Goal: Task Accomplishment & Management: Complete application form

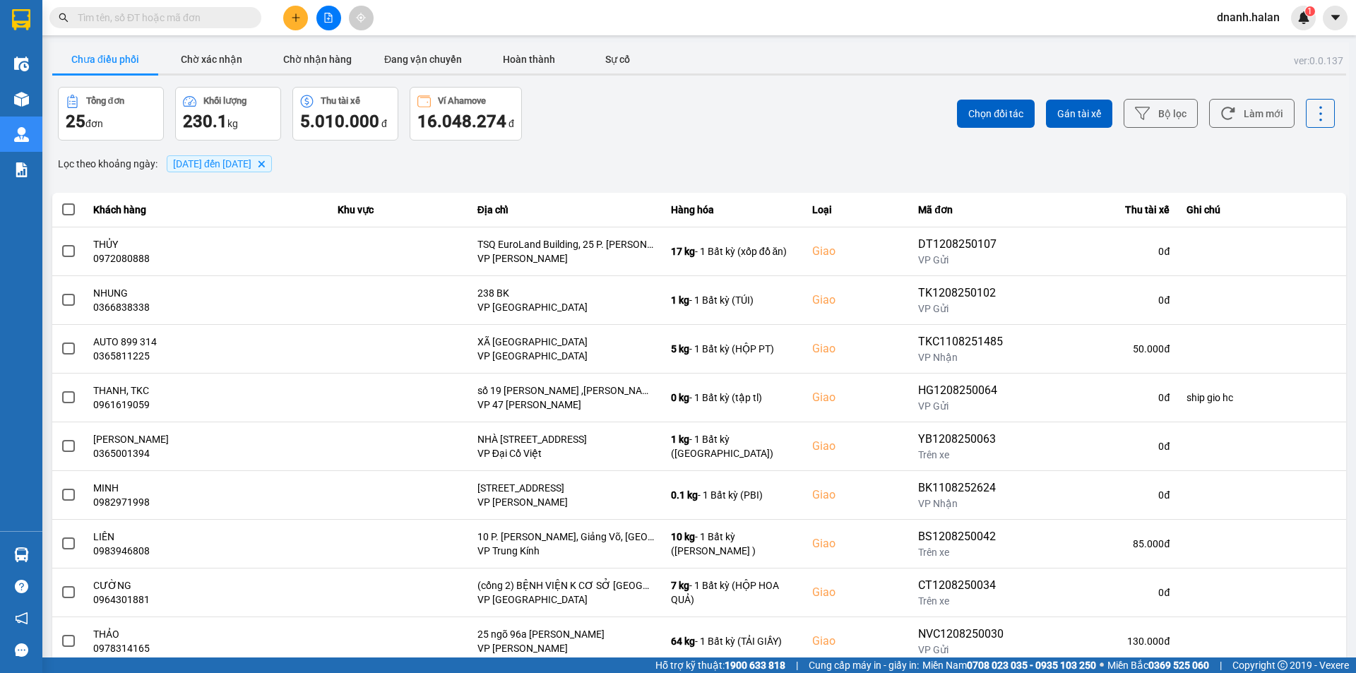
click at [131, 11] on input "text" at bounding box center [161, 18] width 167 height 16
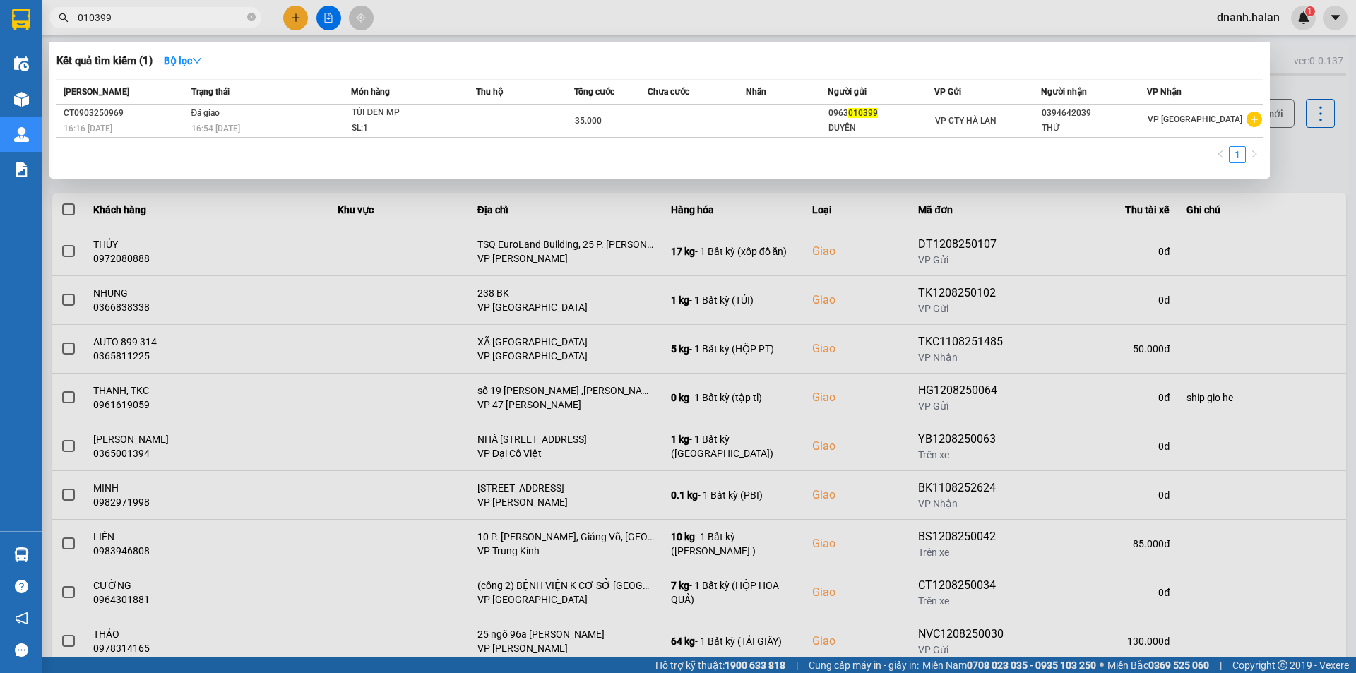
click at [131, 11] on input "010399" at bounding box center [161, 18] width 167 height 16
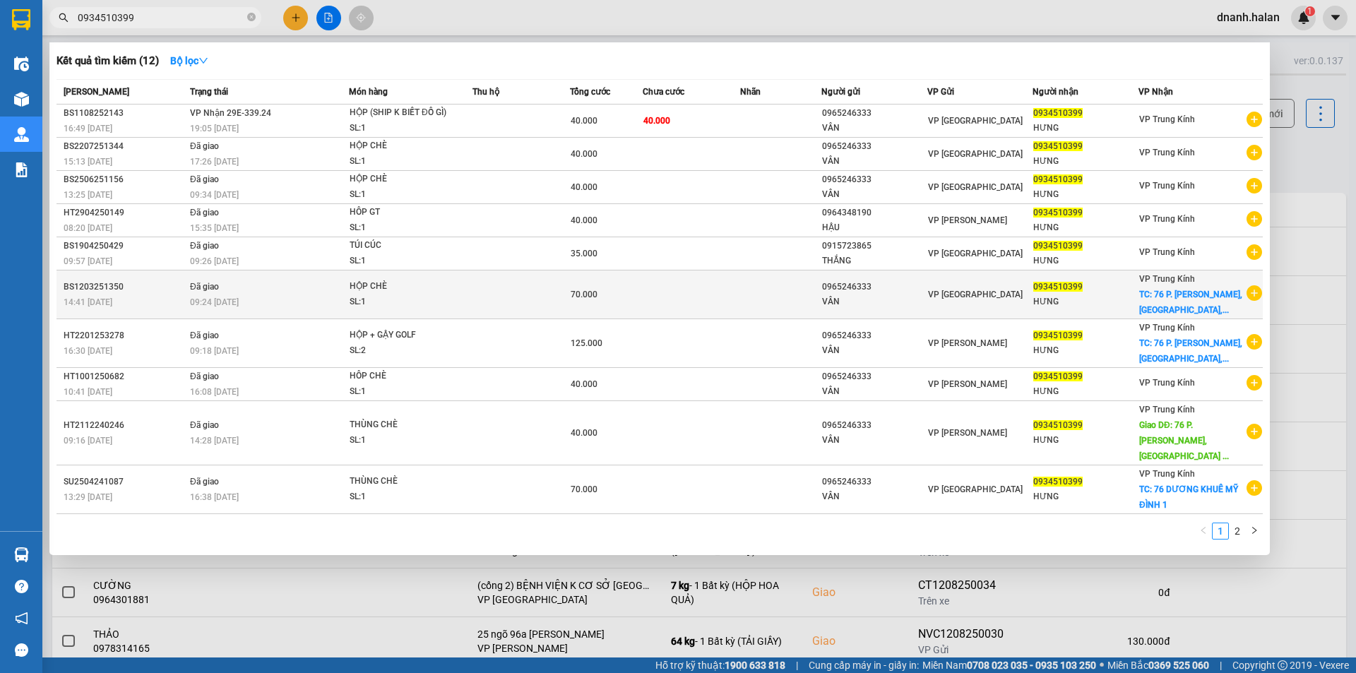
type input "0934510399"
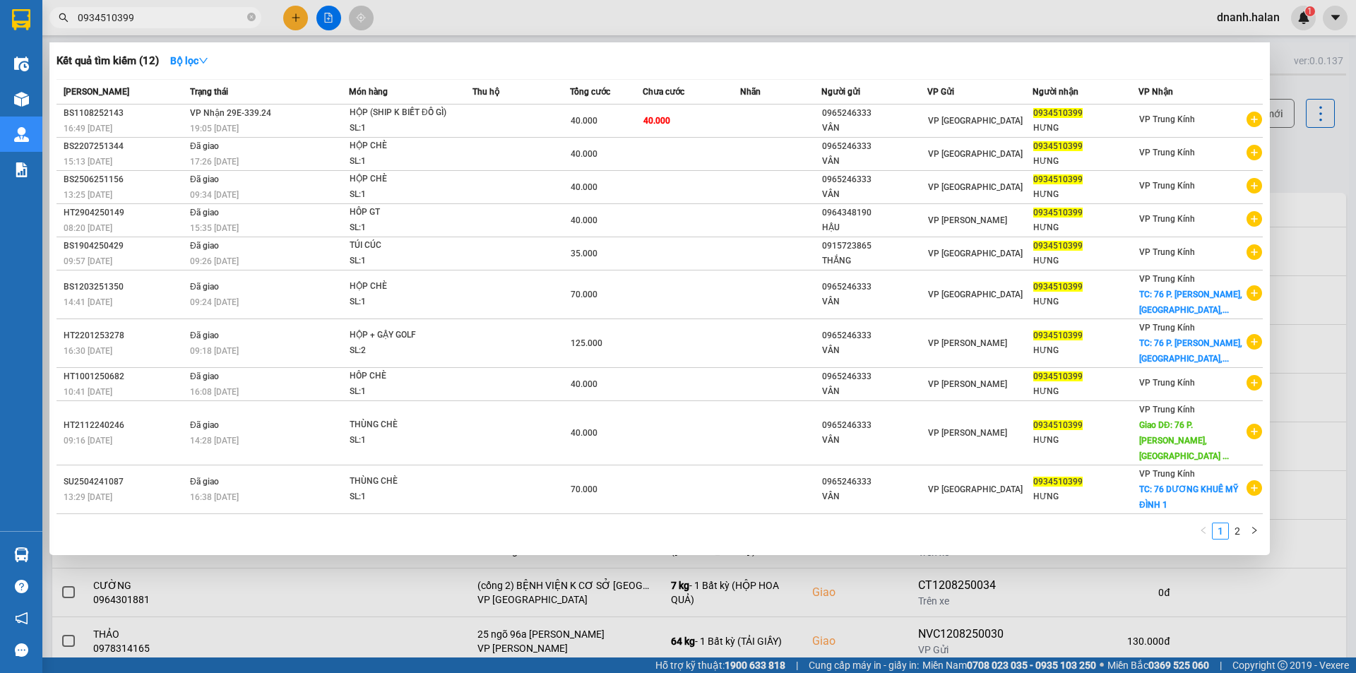
drag, startPoint x: 1118, startPoint y: 292, endPoint x: 1118, endPoint y: 302, distance: 9.2
click at [1118, 292] on div "0934510399" at bounding box center [1085, 287] width 105 height 15
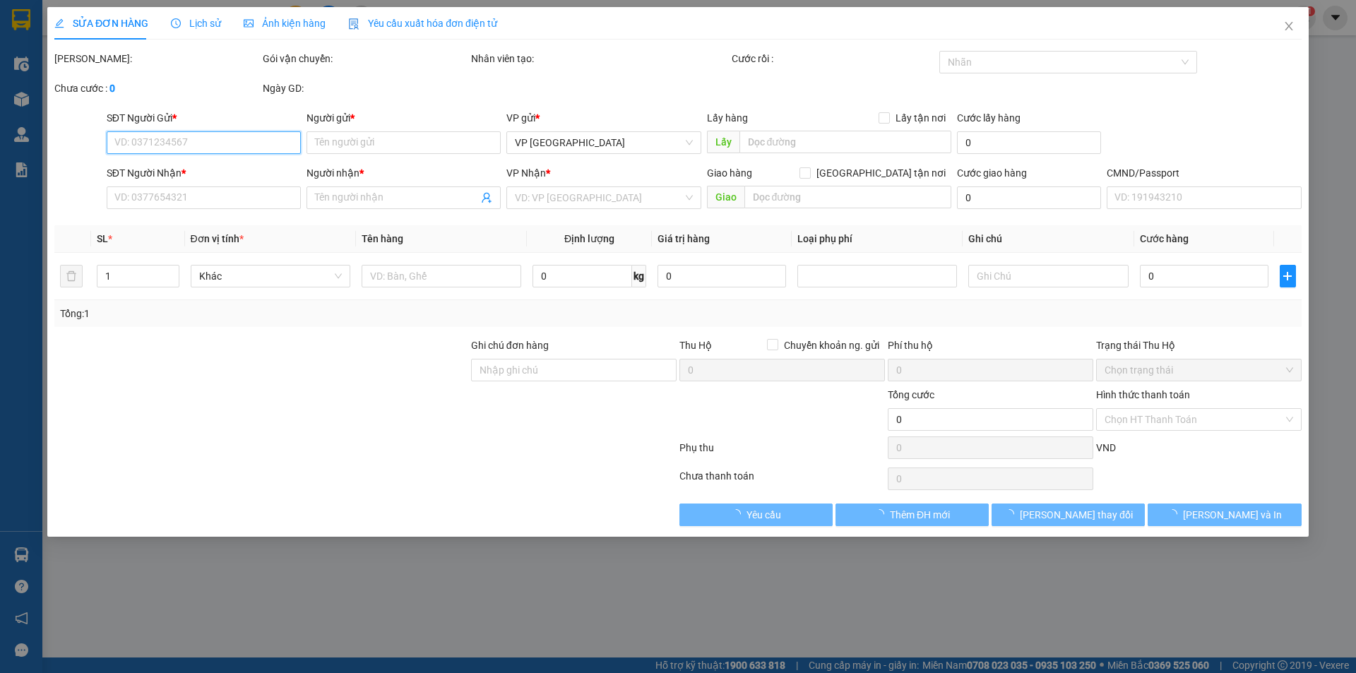
type input "0965246333"
type input "VÂN"
type input "0934510399"
type input "HƯNG"
checkbox input "true"
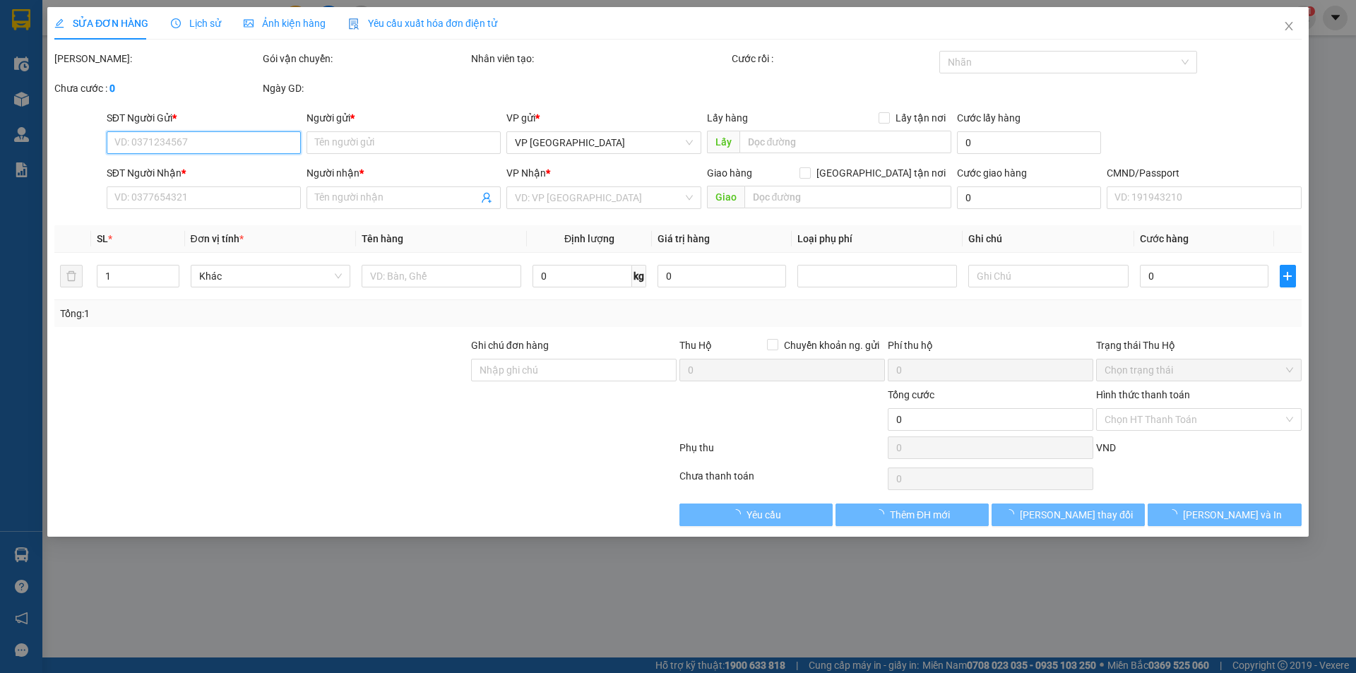
type input "76 P. [GEOGRAPHIC_DATA], [GEOGRAPHIC_DATA], [GEOGRAPHIC_DATA], [GEOGRAPHIC_DATA…"
type input "30.000"
type input "sau 8h 13/03"
type input "70.000"
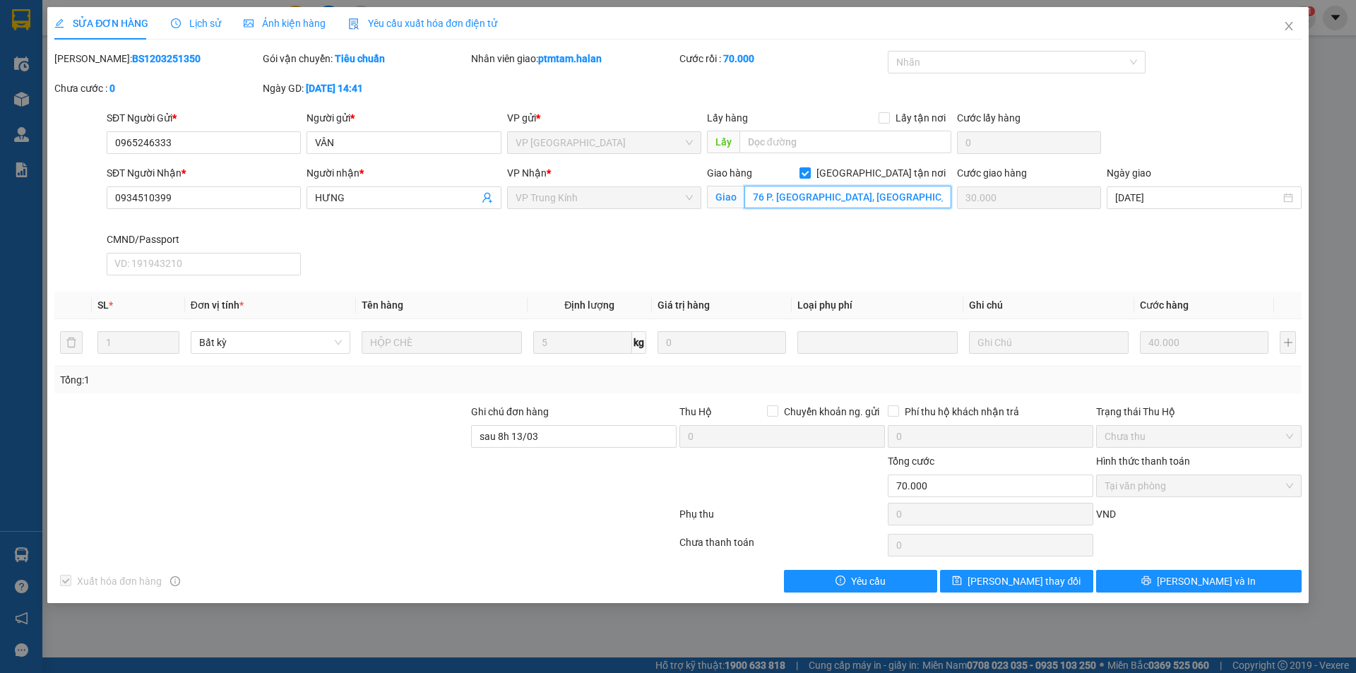
click at [864, 198] on input "76 P. [GEOGRAPHIC_DATA], [GEOGRAPHIC_DATA], [GEOGRAPHIC_DATA], [GEOGRAPHIC_DATA…" at bounding box center [848, 197] width 207 height 23
click at [1295, 29] on span "Close" at bounding box center [1289, 27] width 40 height 40
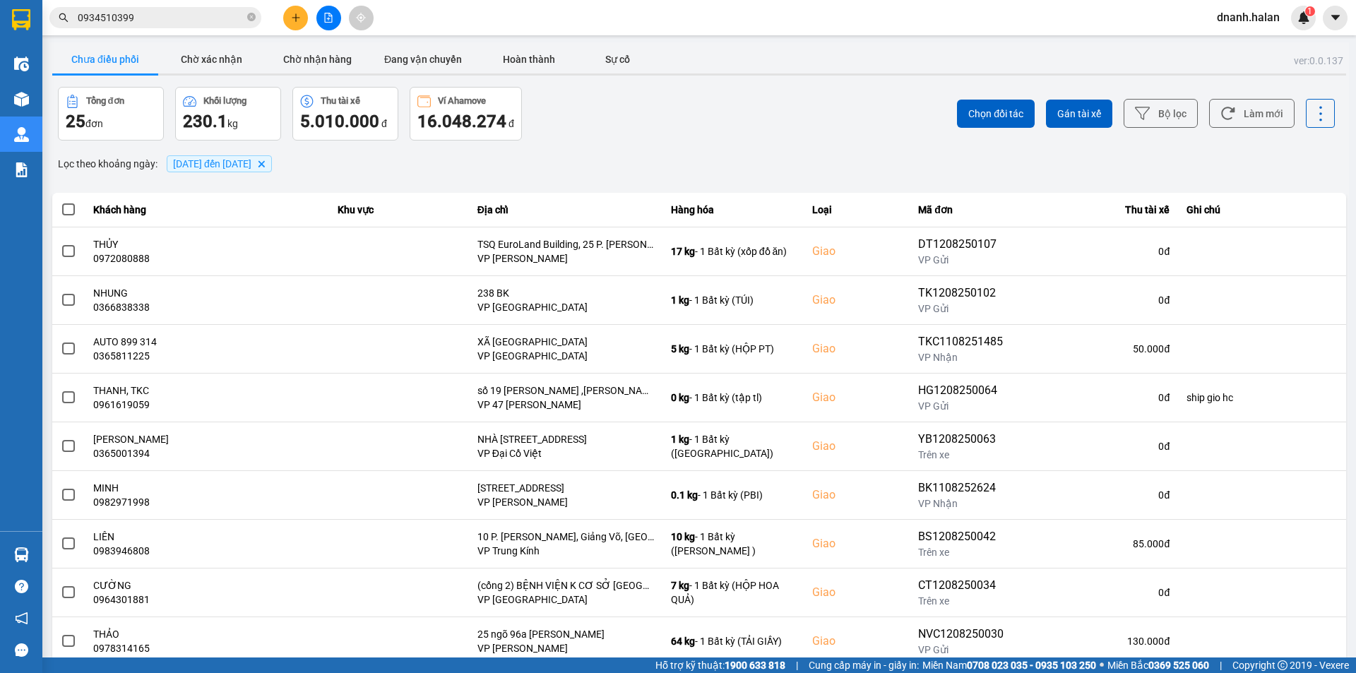
click at [154, 20] on input "0934510399" at bounding box center [161, 18] width 167 height 16
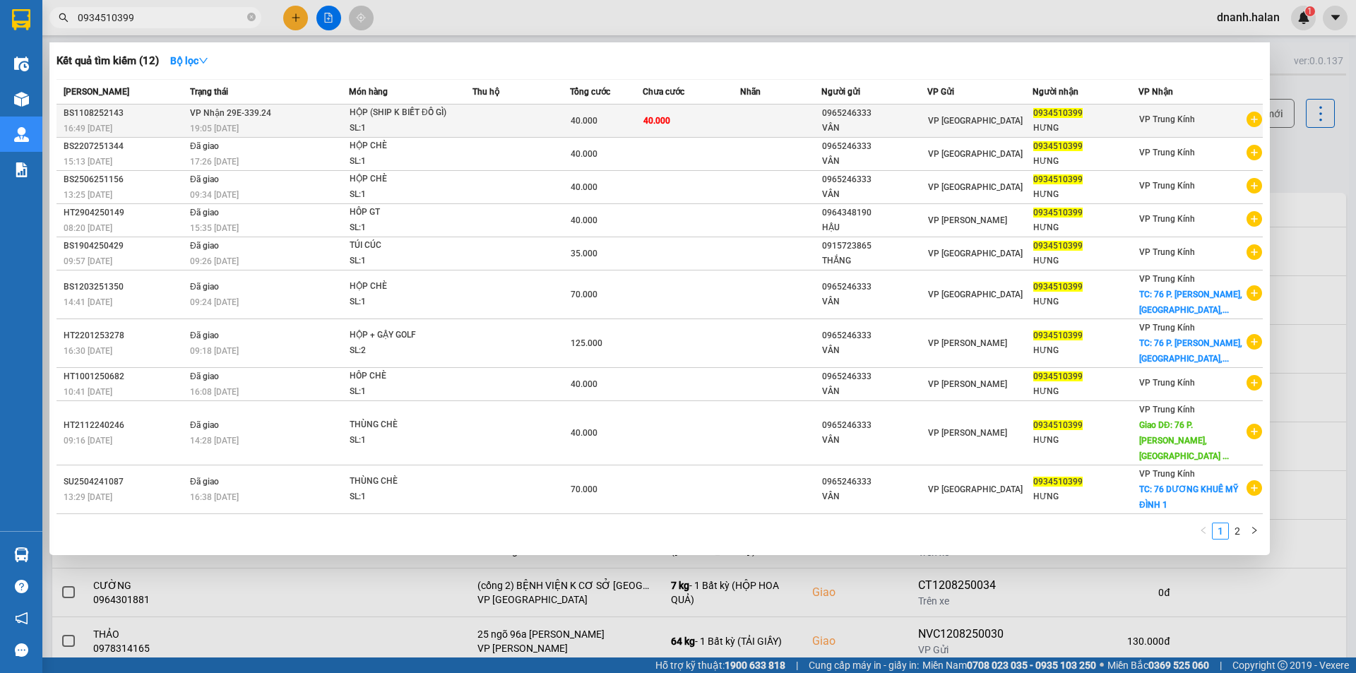
click at [1138, 122] on div "HƯNG" at bounding box center [1085, 128] width 105 height 15
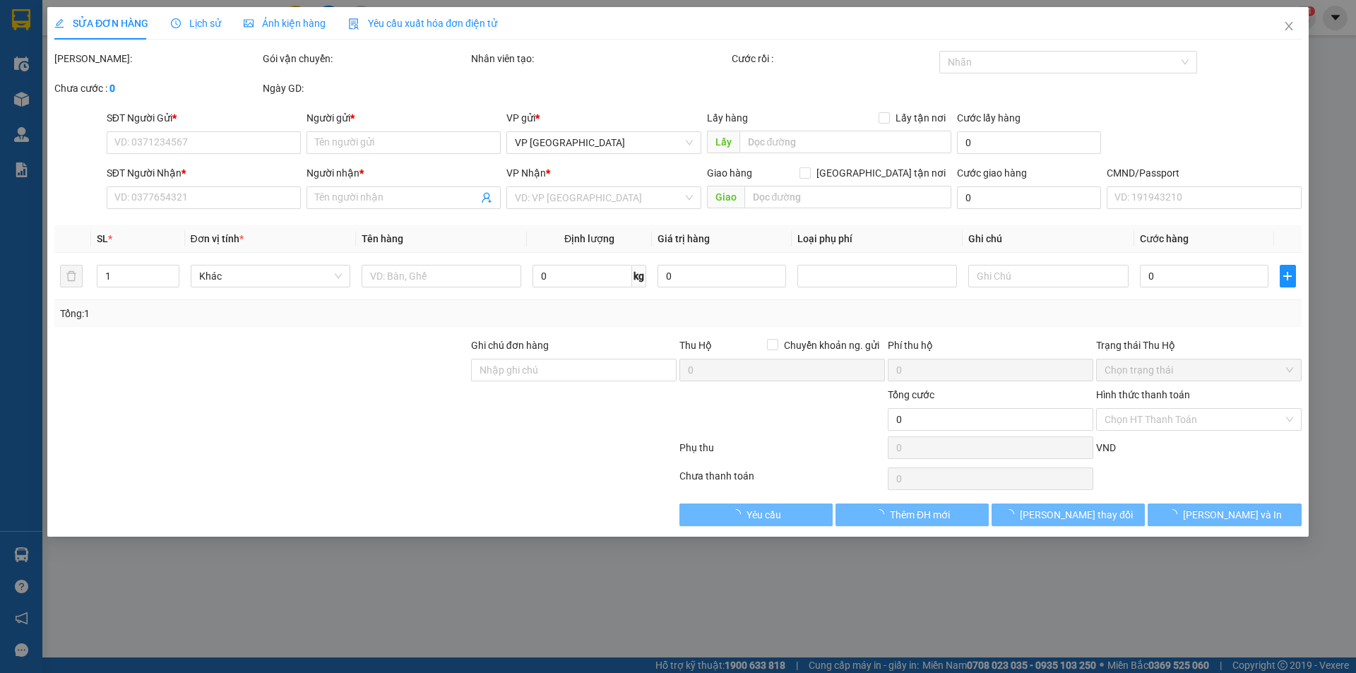
type input "0965246333"
type input "VÂN"
type input "0934510399"
type input "HƯNG"
type input "40.000"
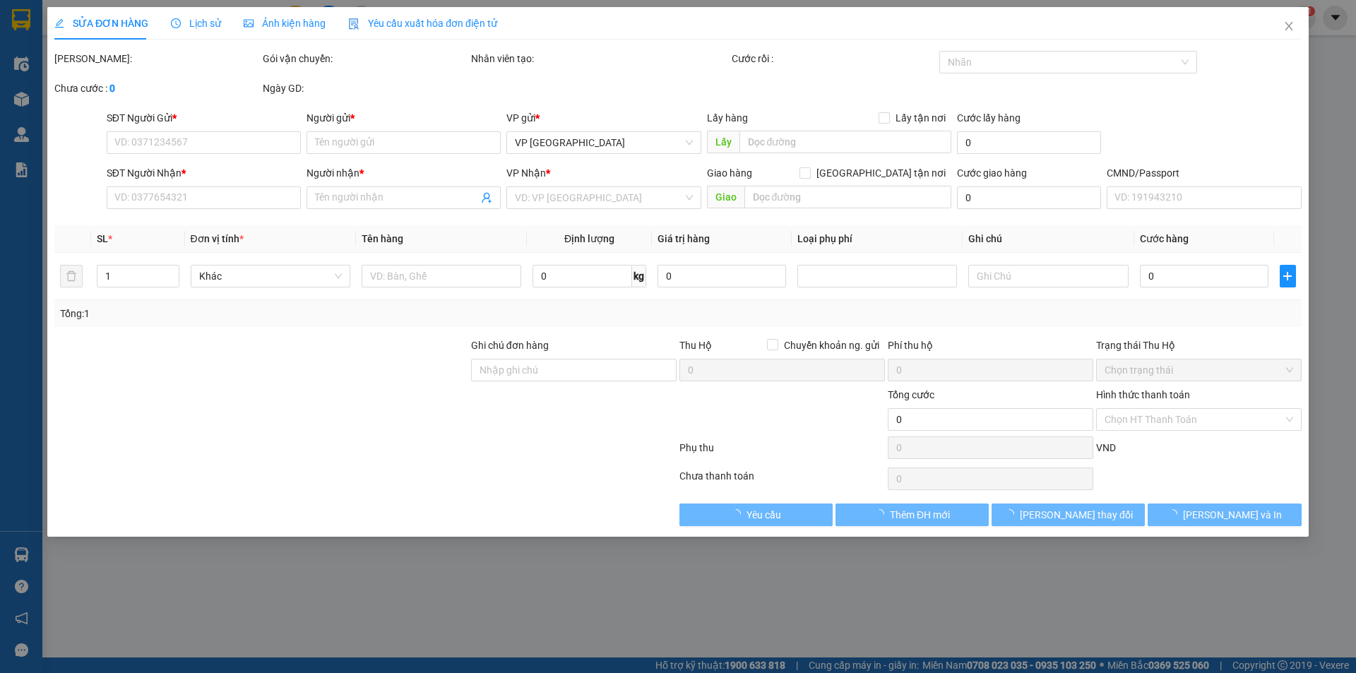
type input "40.000"
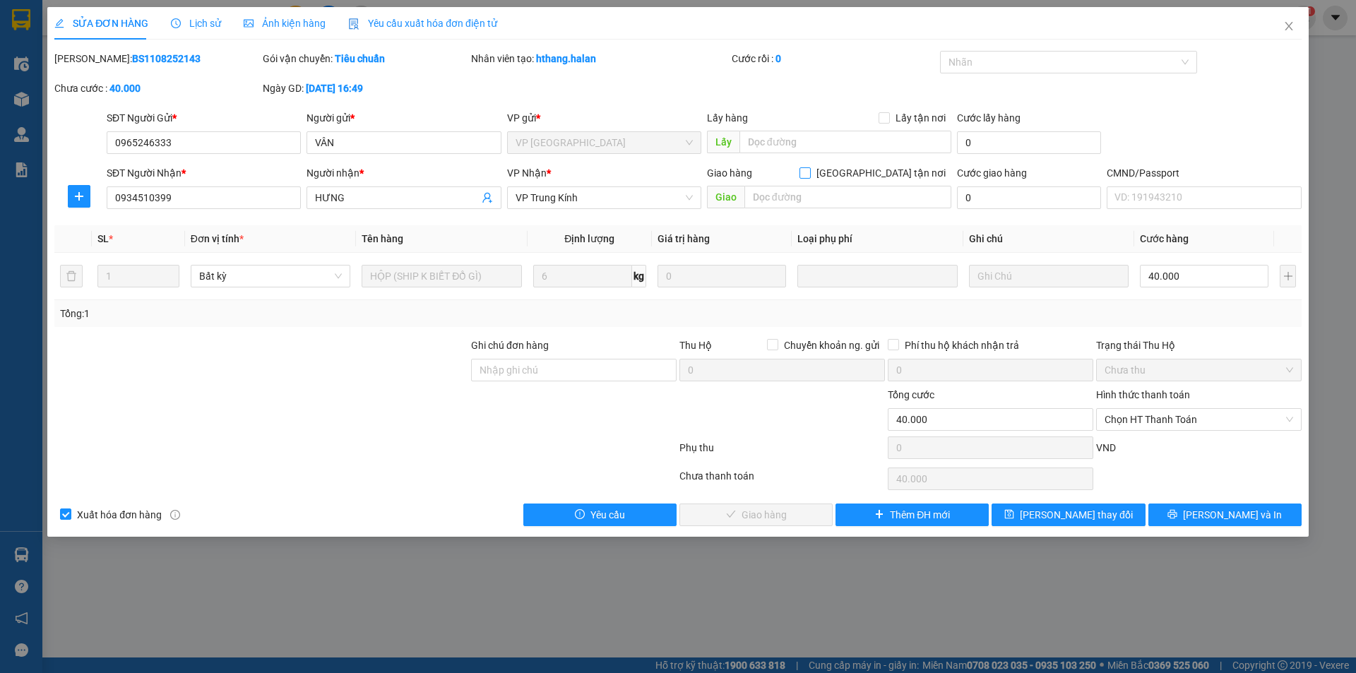
click at [810, 174] on input "[GEOGRAPHIC_DATA] tận nơi" at bounding box center [805, 172] width 10 height 10
checkbox input "true"
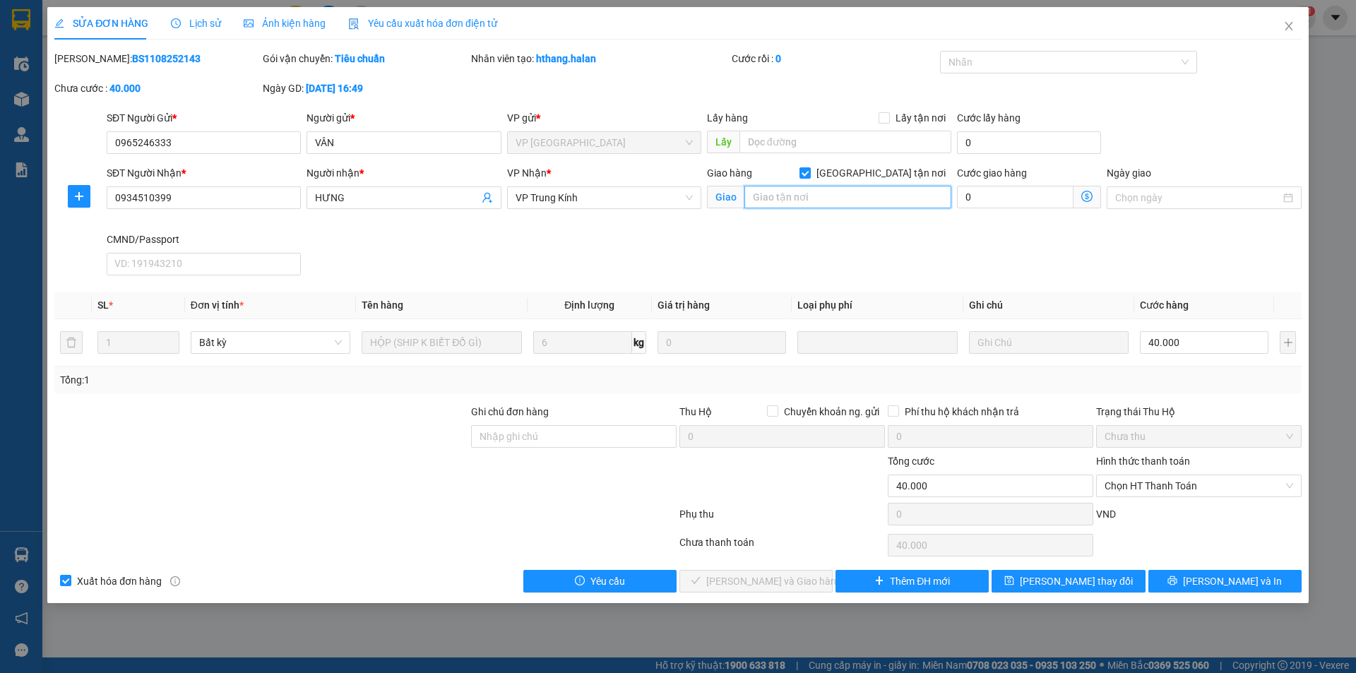
click at [841, 207] on input "text" at bounding box center [848, 197] width 207 height 23
paste input "76 P. [GEOGRAPHIC_DATA], [GEOGRAPHIC_DATA], [GEOGRAPHIC_DATA], [GEOGRAPHIC_DATA…"
type input "76 P. [GEOGRAPHIC_DATA], [GEOGRAPHIC_DATA], [GEOGRAPHIC_DATA], [GEOGRAPHIC_DATA…"
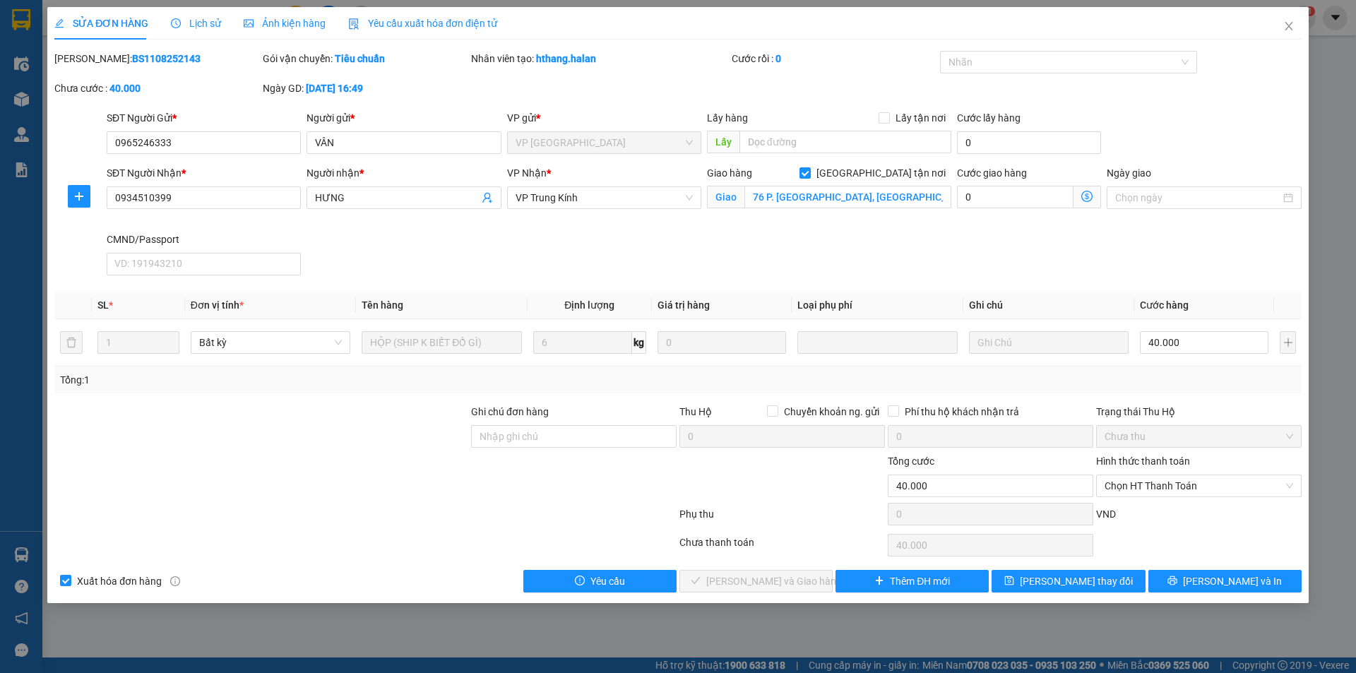
click at [1089, 194] on icon "dollar-circle" at bounding box center [1086, 196] width 11 height 11
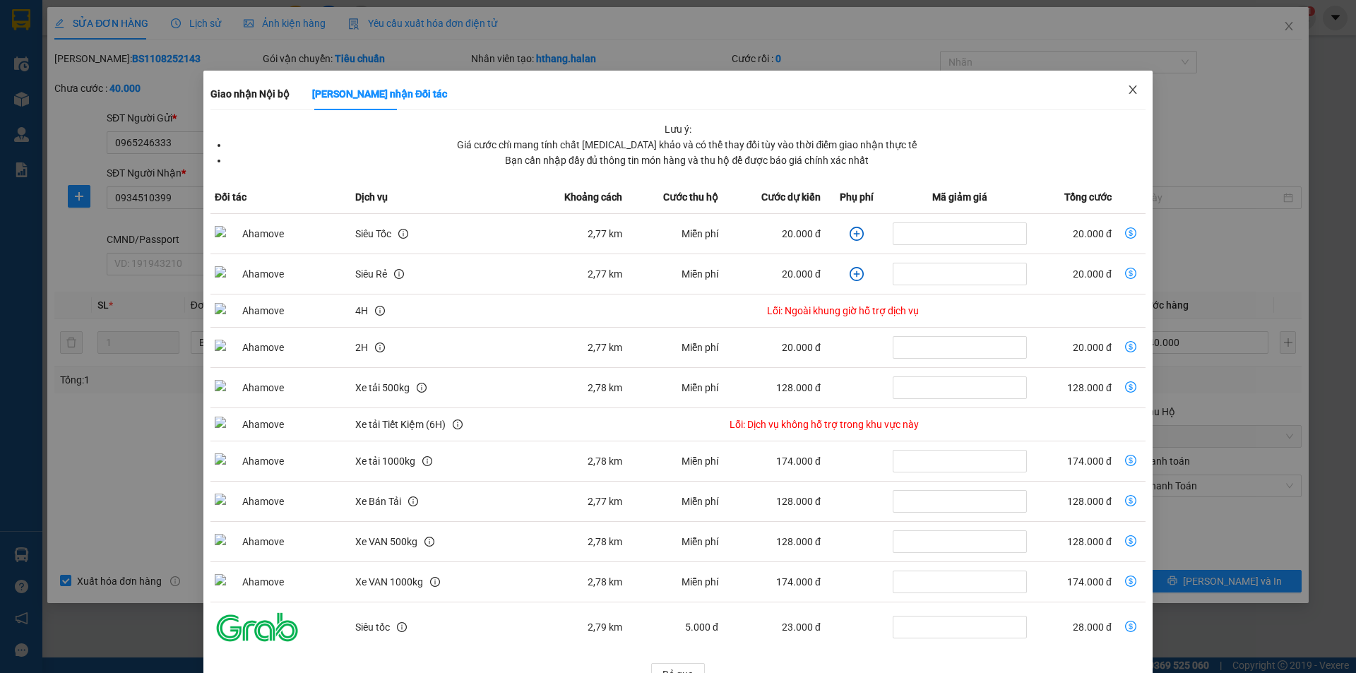
click at [1128, 88] on icon "close" at bounding box center [1132, 89] width 11 height 11
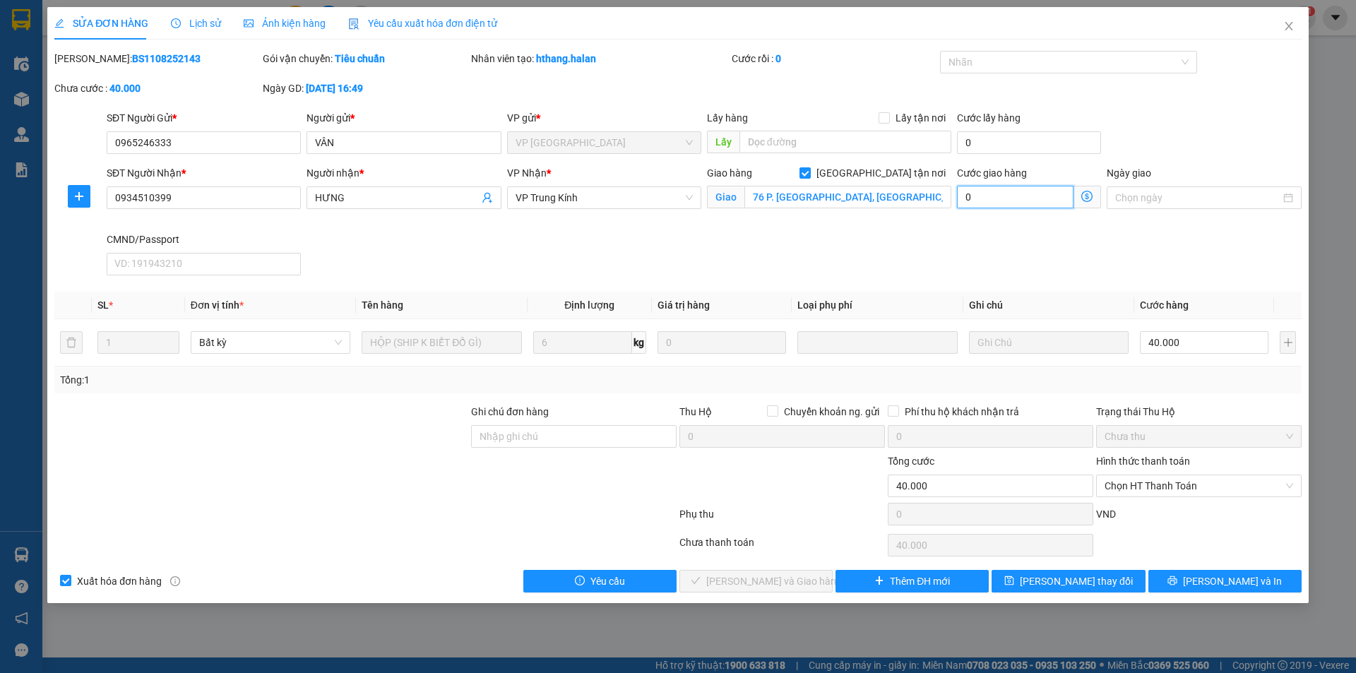
click at [1011, 198] on input "0" at bounding box center [1015, 197] width 117 height 23
type input "40.003"
type input "3"
type input "40.030"
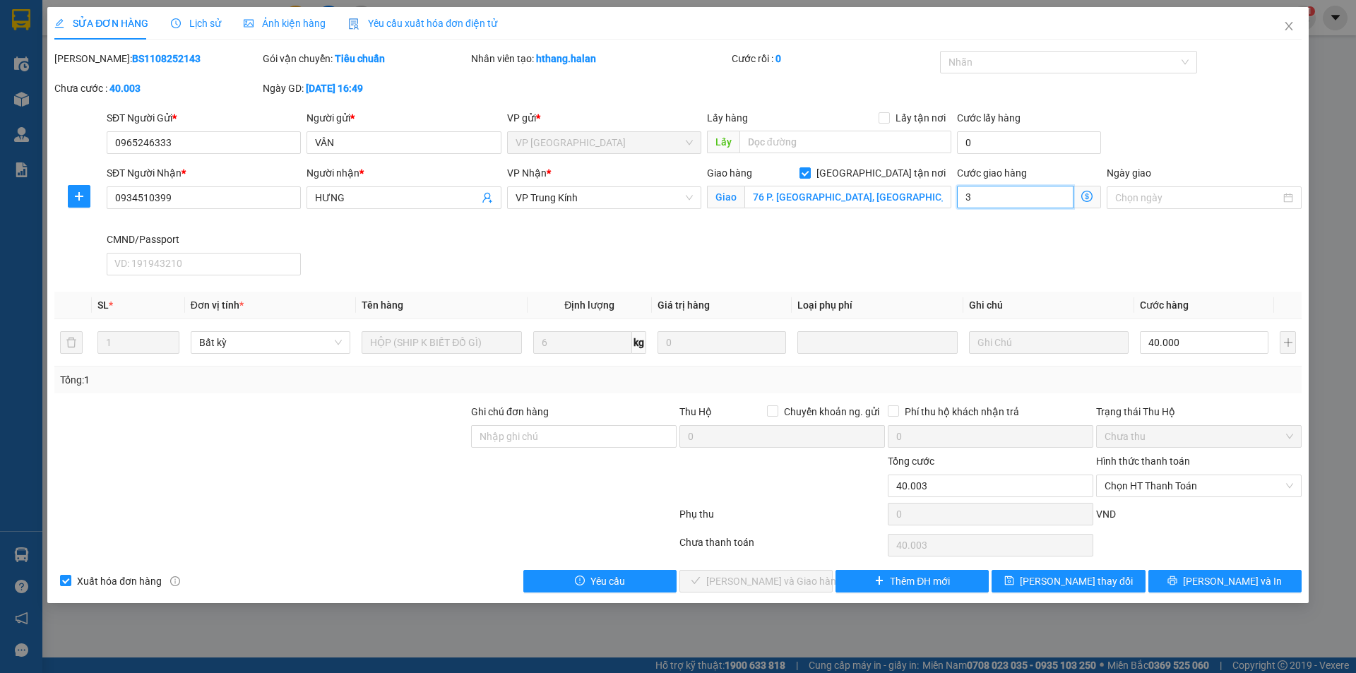
type input "40.030"
type input "30"
type input "70.000"
type input "30.000"
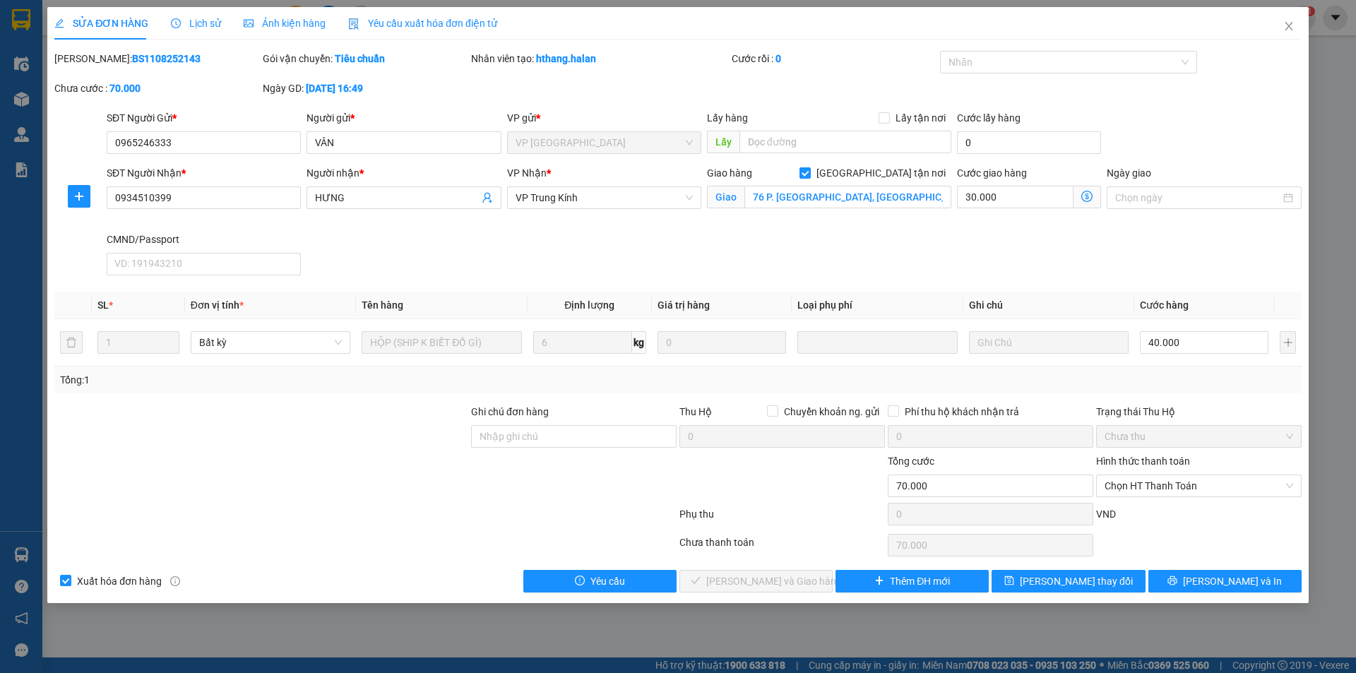
click at [889, 254] on div "SĐT Người Nhận * 0934510399 Người nhận * HƯNG VP Nhận * VP Trung Kính Giao hàng…" at bounding box center [704, 223] width 1201 height 116
click at [1072, 579] on span "[PERSON_NAME] thay đổi" at bounding box center [1076, 582] width 113 height 16
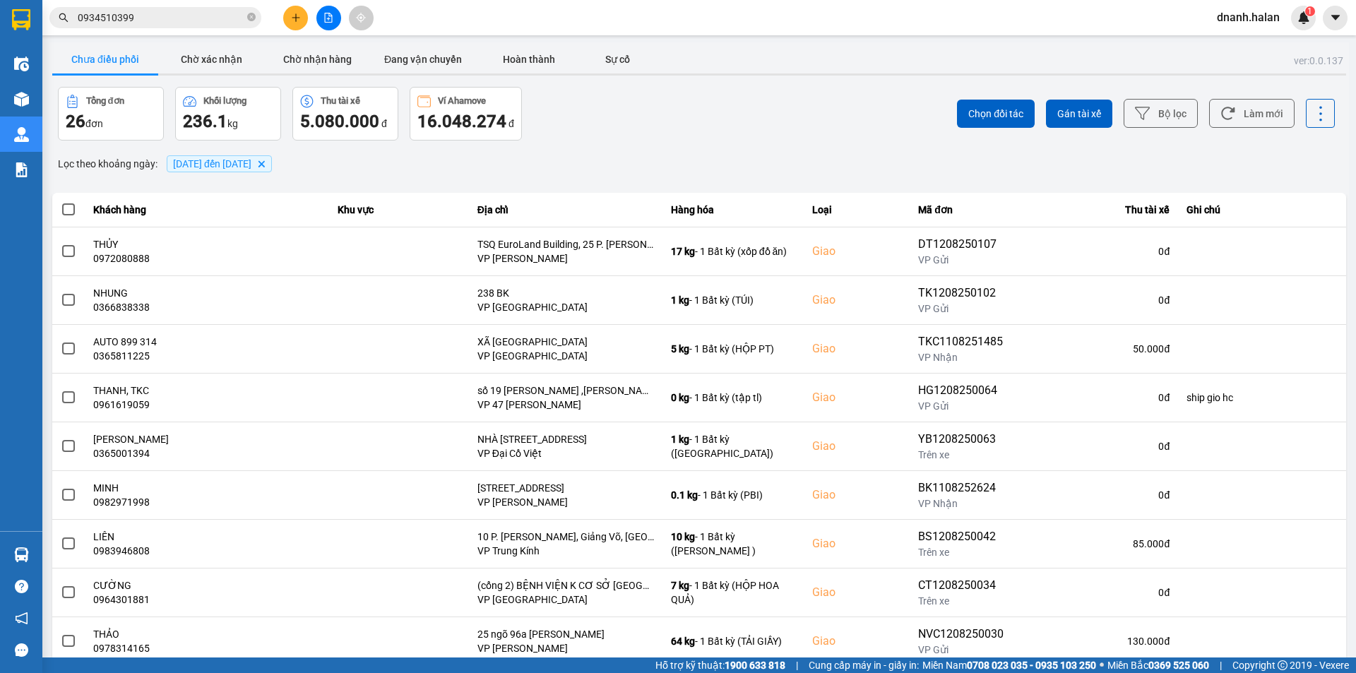
click at [1228, 131] on div "Chọn đối tác Gán tài xế Bộ lọc Làm mới" at bounding box center [1015, 114] width 639 height 54
click at [1235, 118] on button "Làm mới" at bounding box center [1251, 113] width 85 height 29
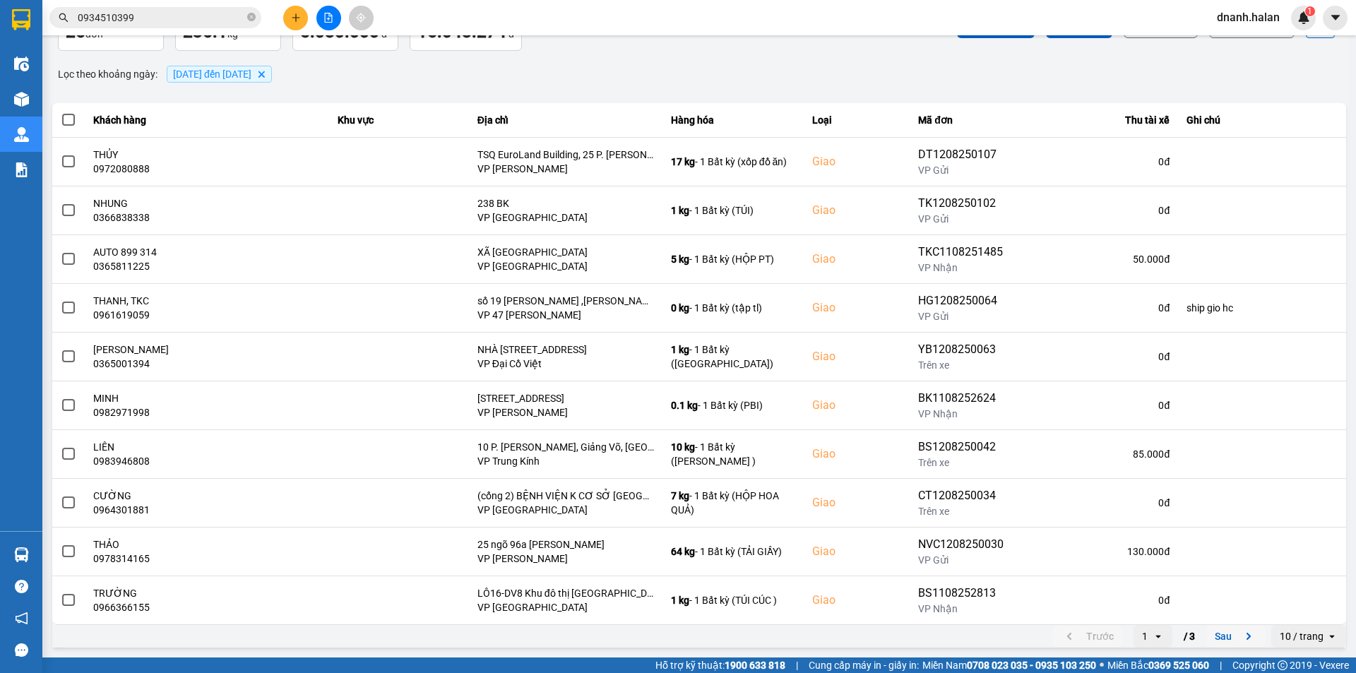
click at [1220, 638] on button "Sau" at bounding box center [1236, 636] width 59 height 21
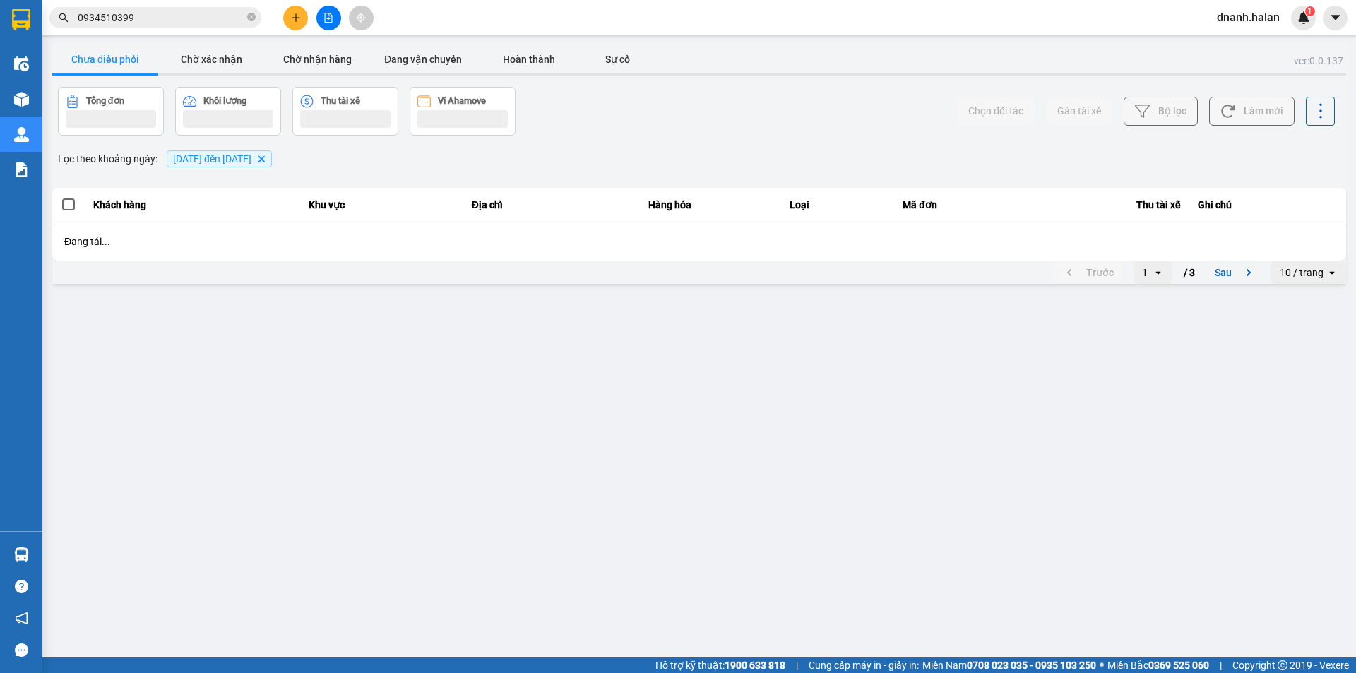
scroll to position [0, 0]
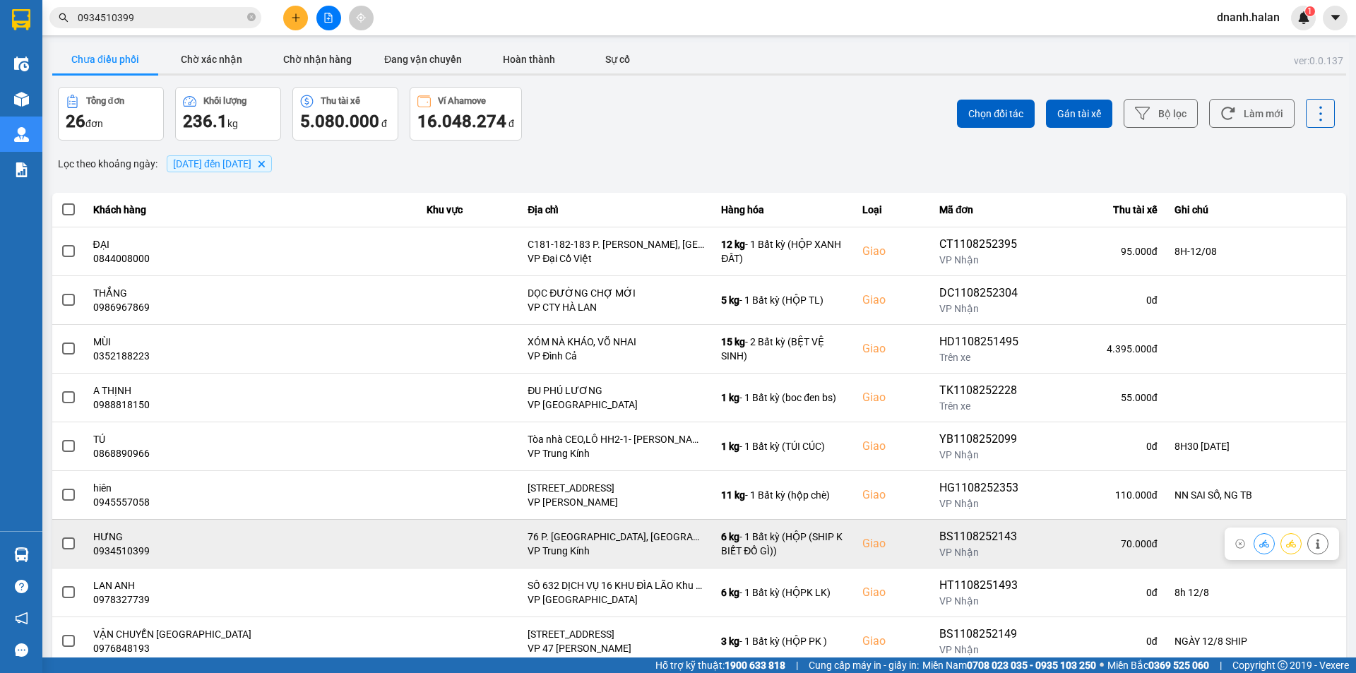
click at [1259, 544] on icon at bounding box center [1264, 544] width 10 height 8
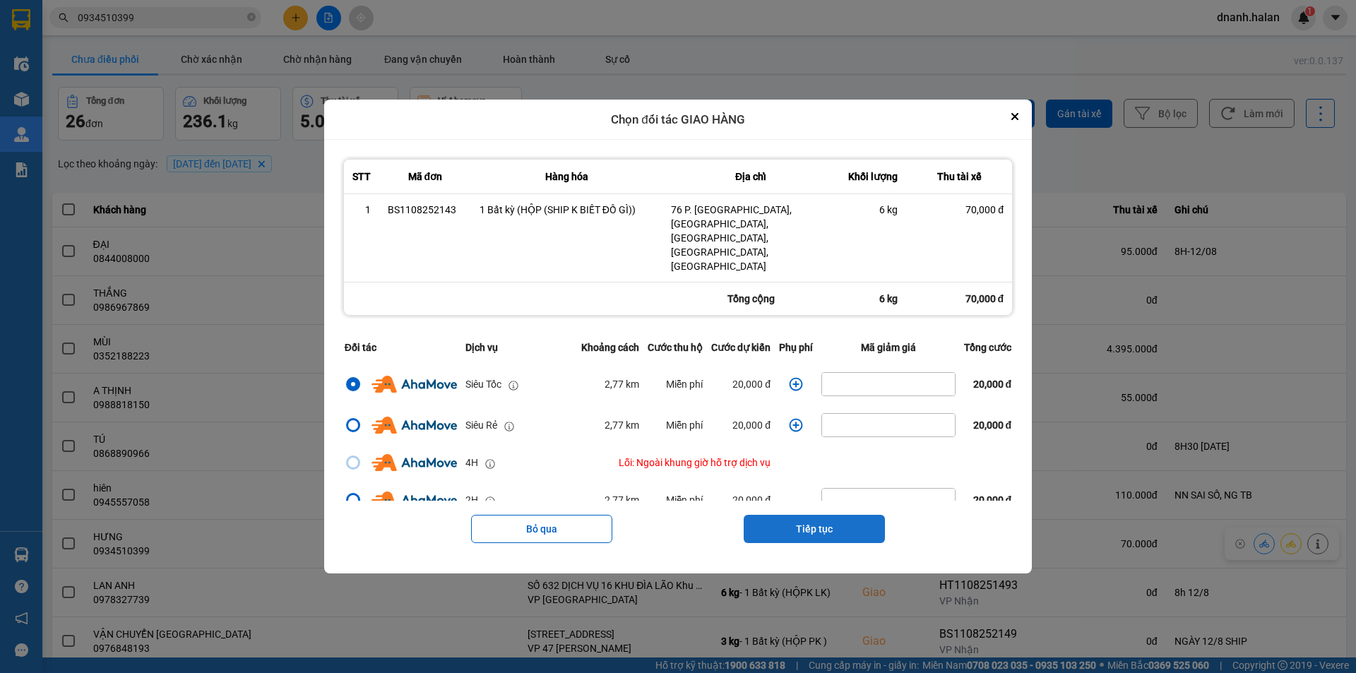
click at [822, 515] on button "Tiếp tục" at bounding box center [814, 529] width 141 height 28
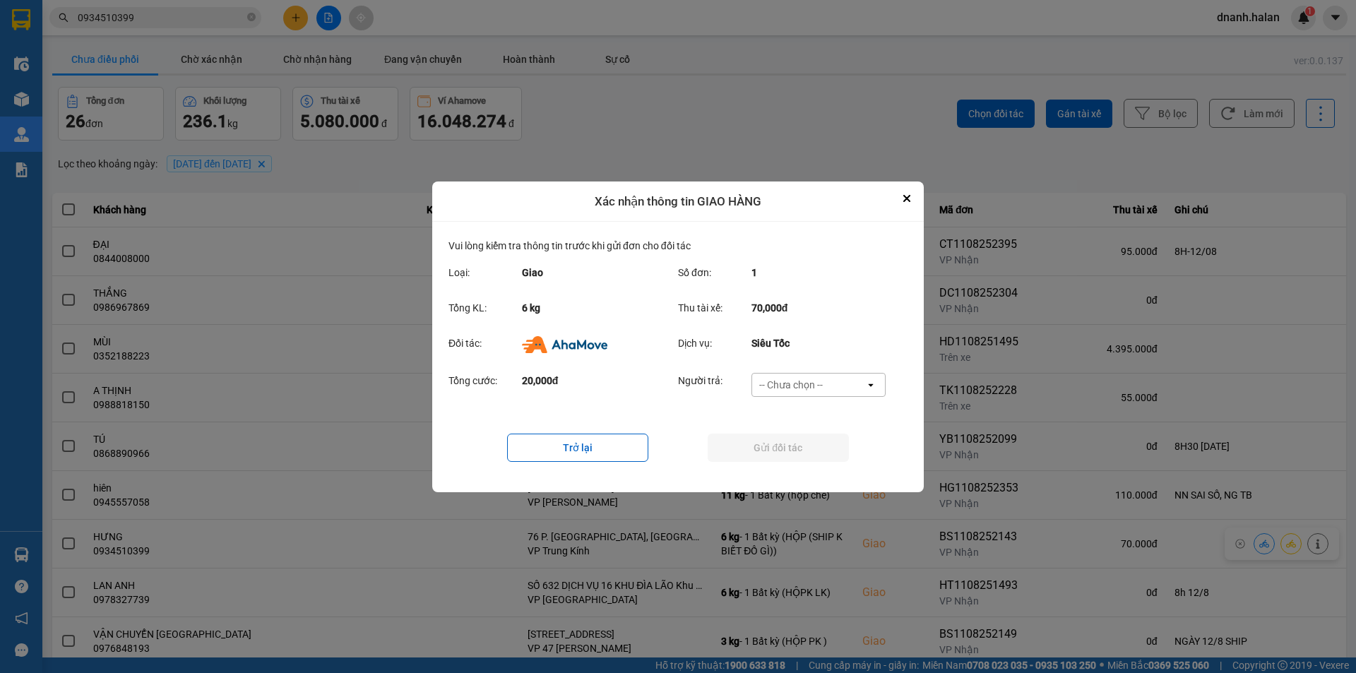
click at [821, 388] on div "-- Chưa chọn --" at bounding box center [791, 385] width 64 height 14
click at [805, 475] on div "Ví Ahamove" at bounding box center [818, 465] width 134 height 25
click at [796, 450] on button "Gửi đối tác" at bounding box center [778, 448] width 141 height 28
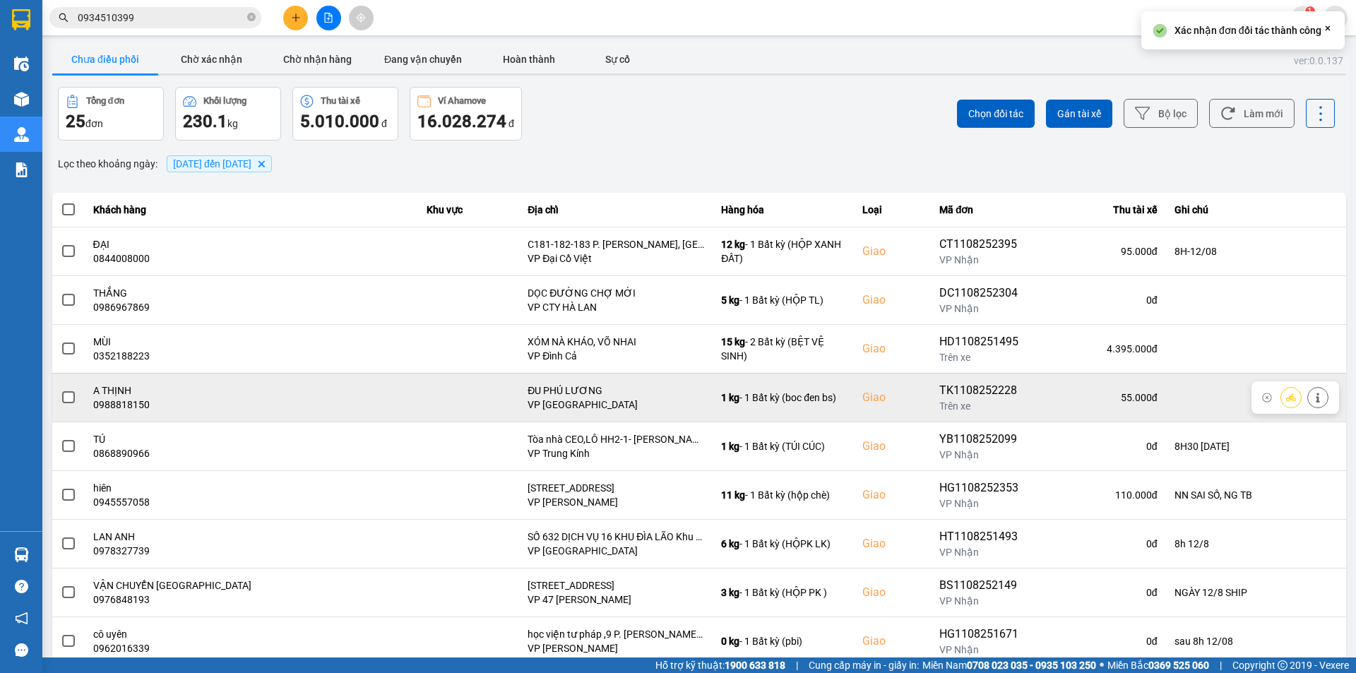
scroll to position [71, 0]
